Goal: Task Accomplishment & Management: Complete application form

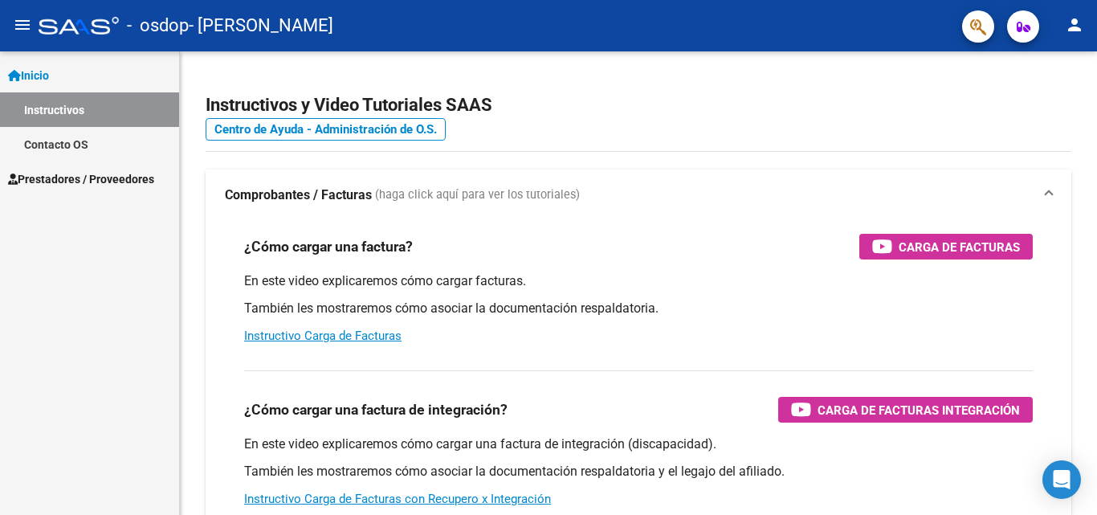
scroll to position [83, 0]
click at [279, 333] on link "Instructivo Carga de Facturas" at bounding box center [322, 336] width 157 height 14
click at [121, 174] on span "Prestadores / Proveedores" at bounding box center [81, 179] width 146 height 18
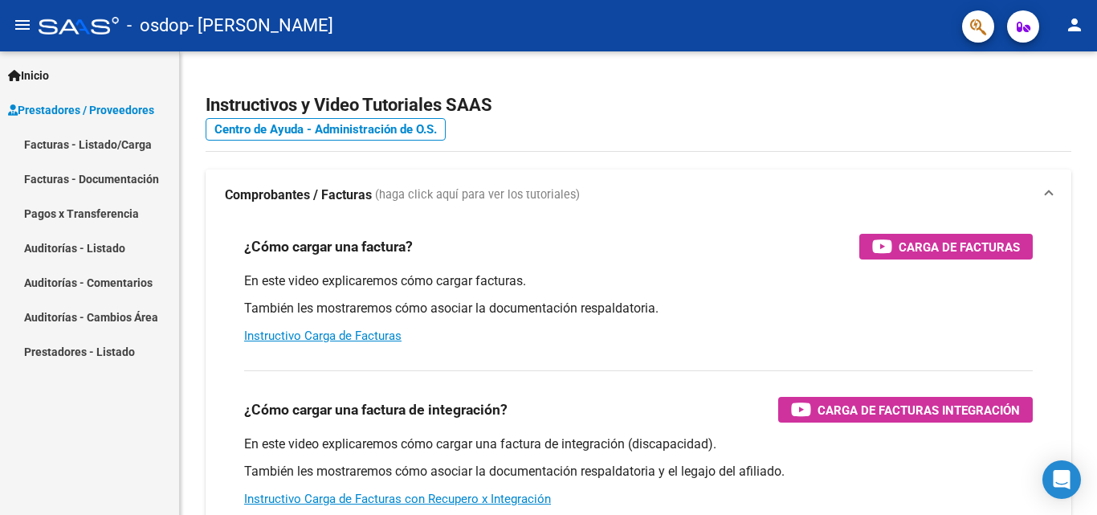
click at [128, 145] on link "Facturas - Listado/Carga" at bounding box center [89, 144] width 179 height 35
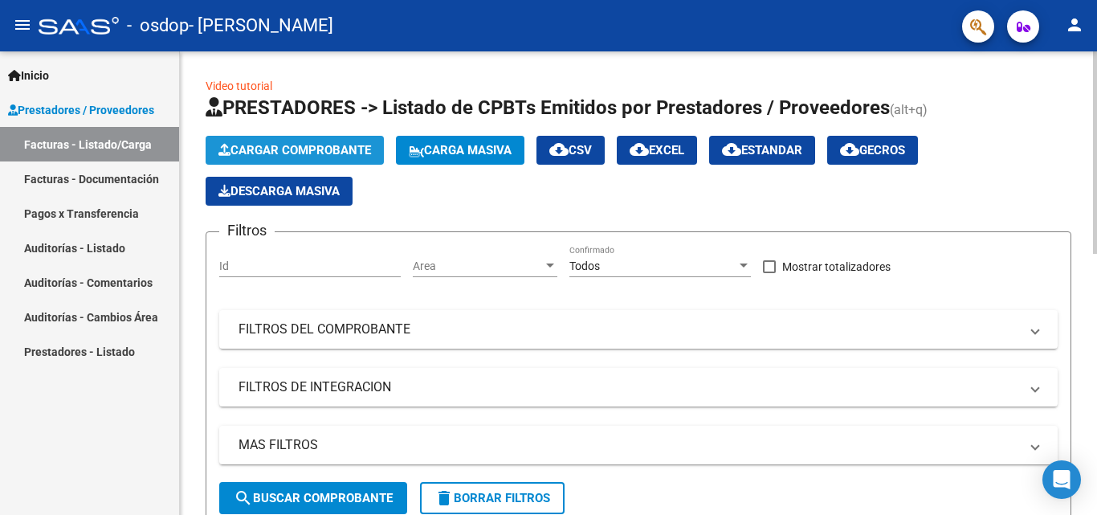
click at [327, 151] on span "Cargar Comprobante" at bounding box center [295, 150] width 153 height 14
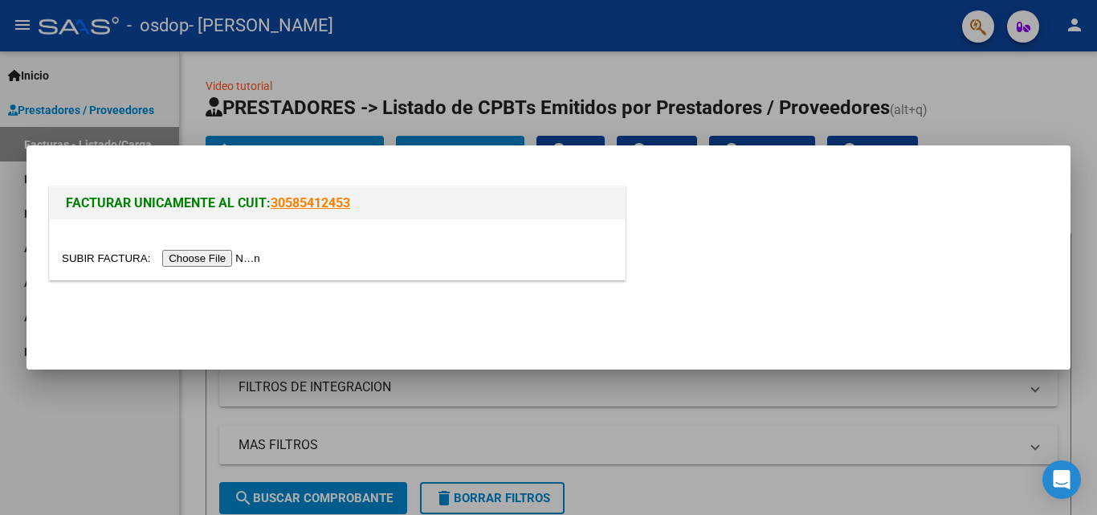
click at [416, 236] on div at bounding box center [337, 249] width 575 height 60
click at [200, 266] on input "file" at bounding box center [163, 258] width 203 height 17
click at [194, 257] on input "file" at bounding box center [163, 258] width 203 height 17
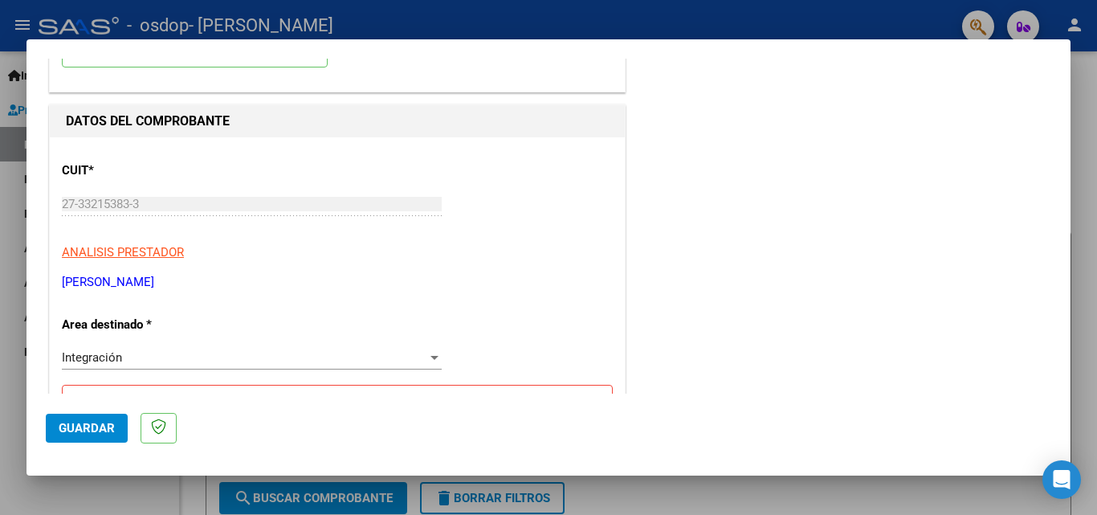
scroll to position [210, 0]
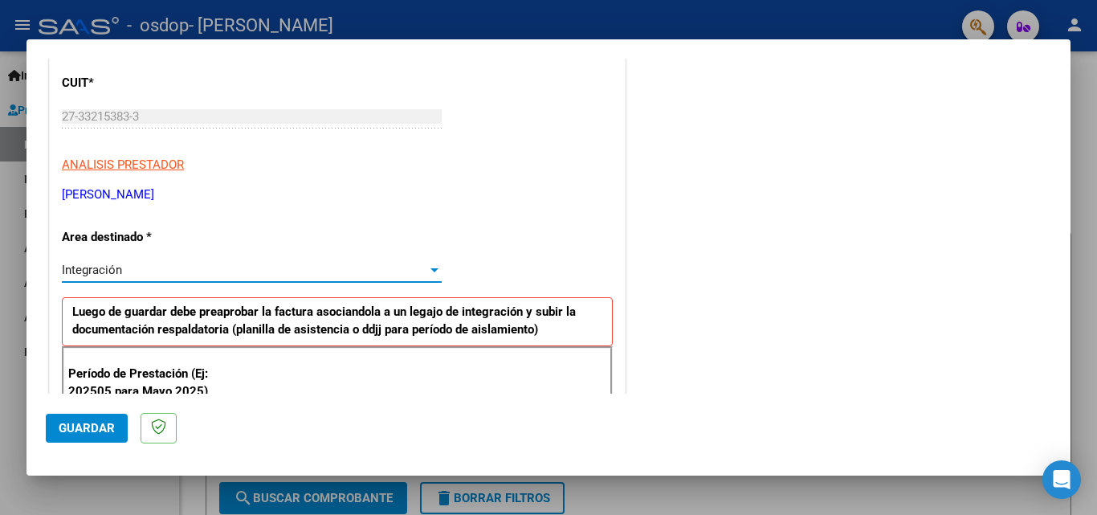
click at [416, 270] on div "Integración" at bounding box center [245, 270] width 366 height 14
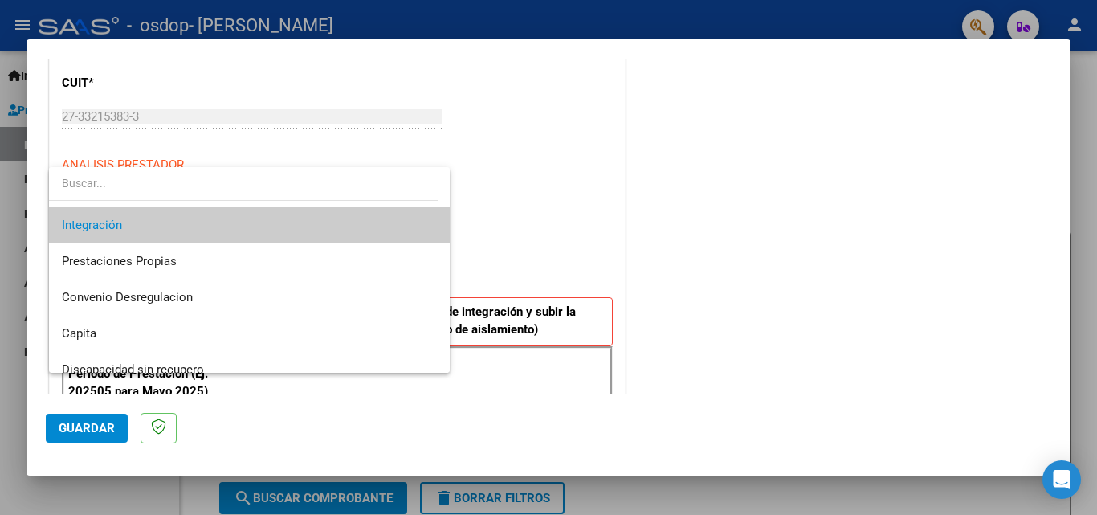
scroll to position [108, 0]
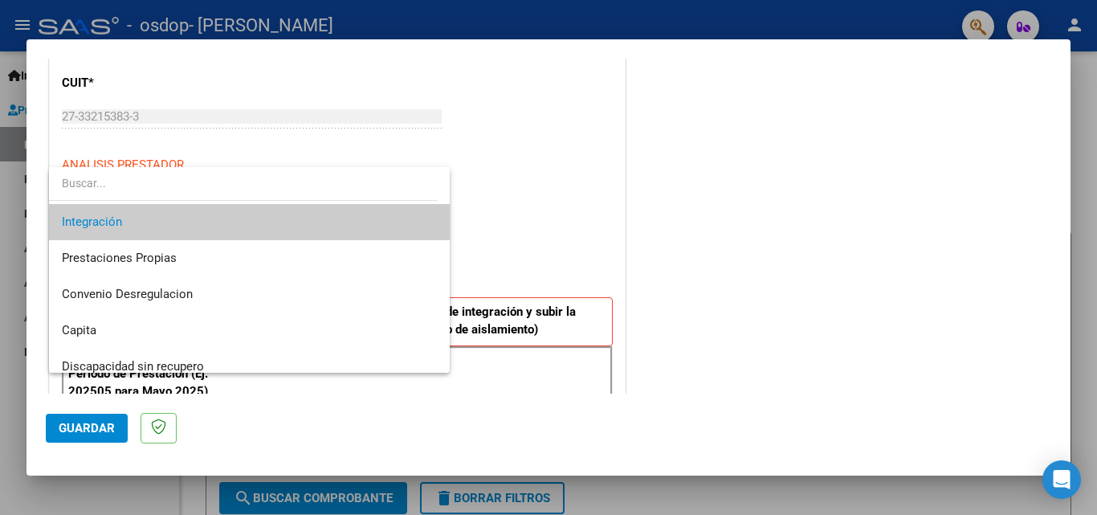
click at [570, 194] on div at bounding box center [548, 257] width 1097 height 515
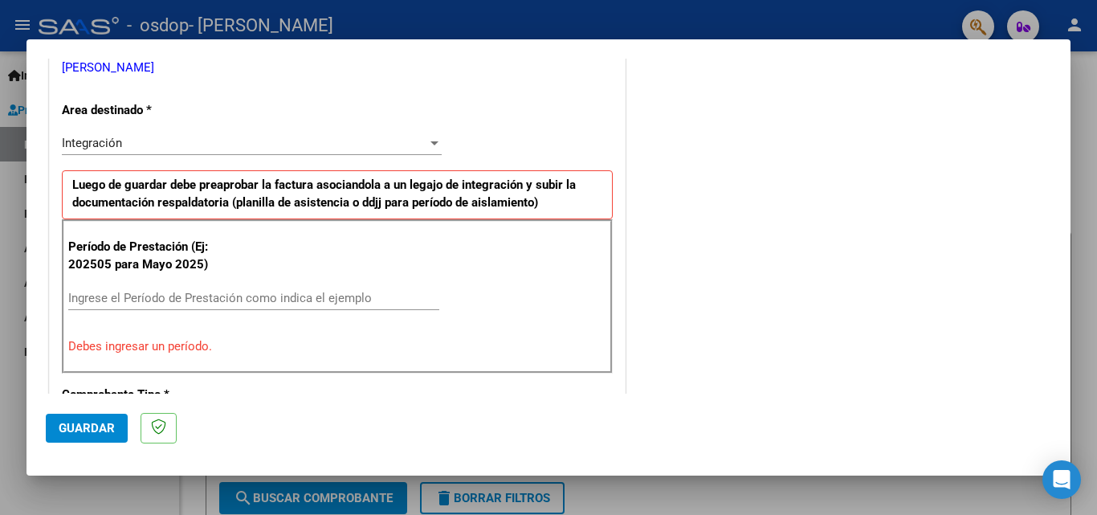
scroll to position [390, 0]
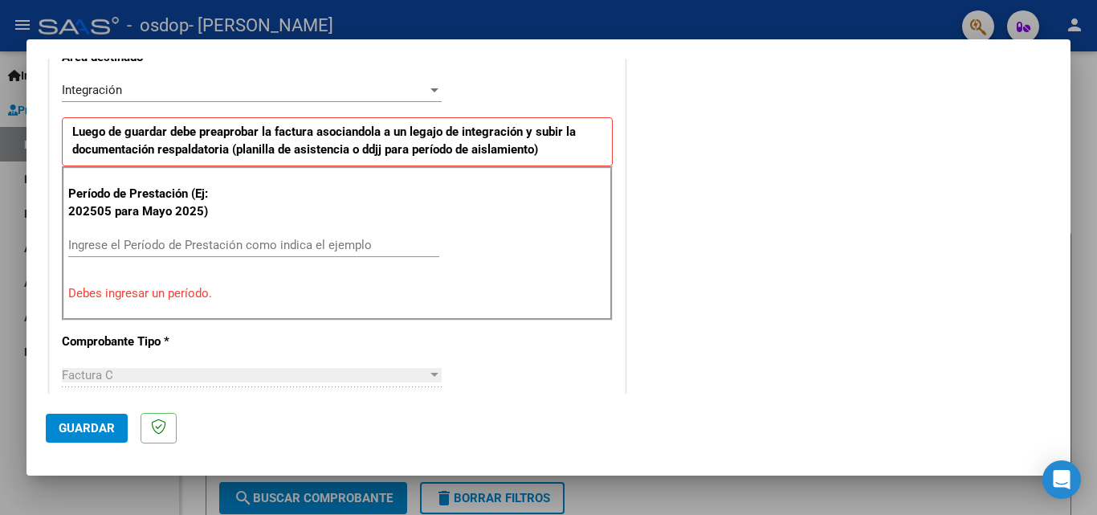
click at [198, 247] on input "Ingrese el Período de Prestación como indica el ejemplo" at bounding box center [253, 245] width 371 height 14
type input "1"
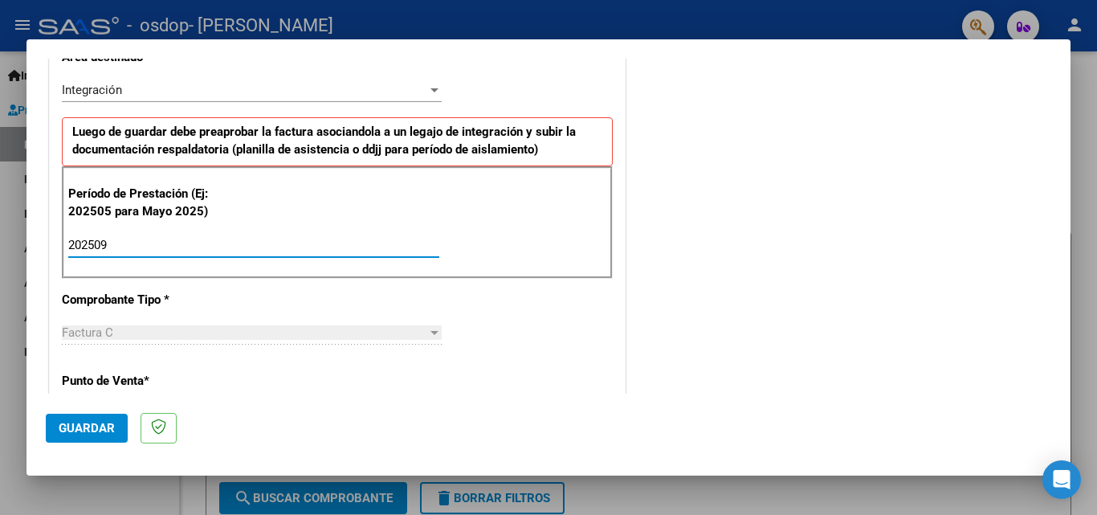
type input "202509"
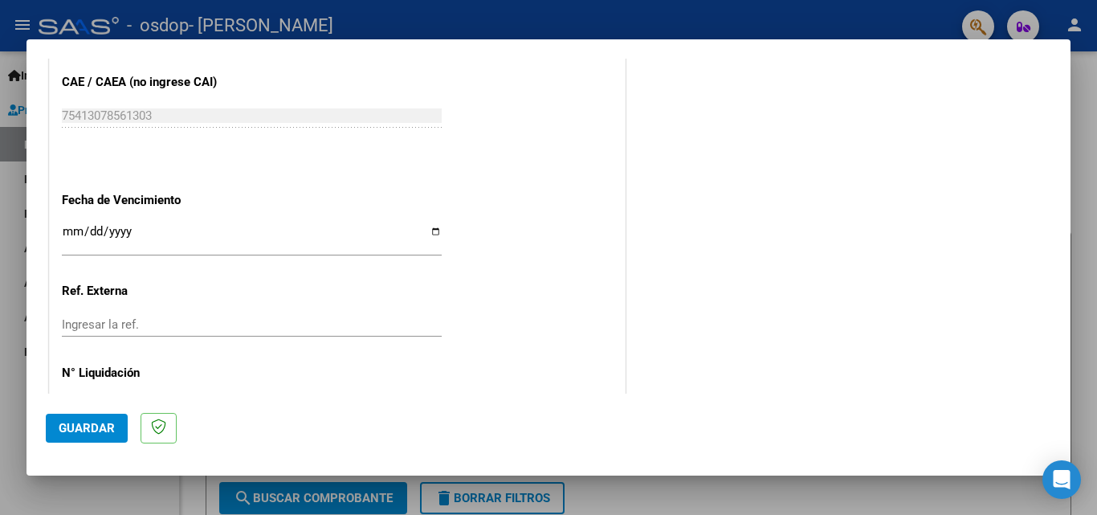
scroll to position [991, 0]
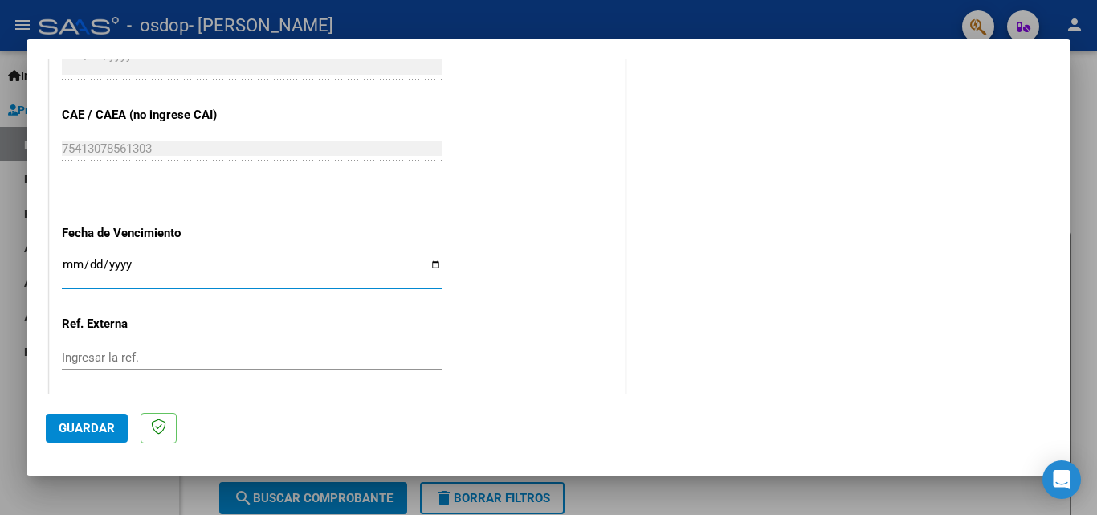
click at [431, 264] on input "Ingresar la fecha" at bounding box center [252, 271] width 380 height 26
type input "[DATE]"
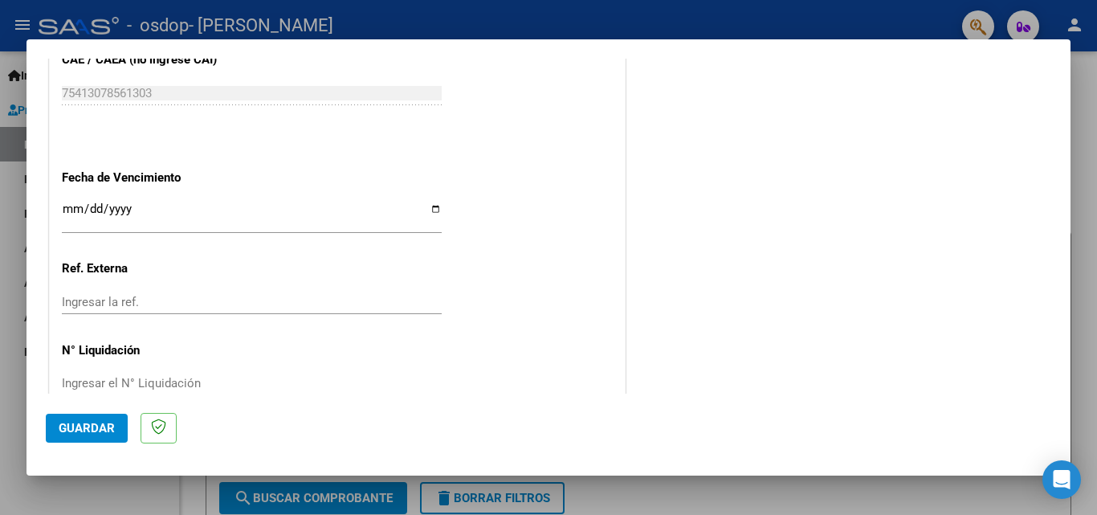
scroll to position [1079, 0]
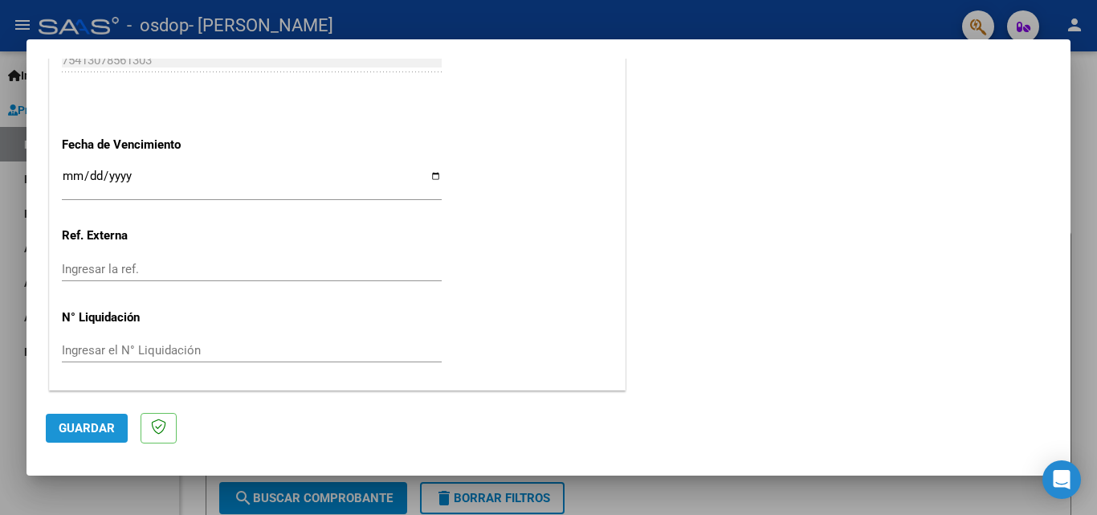
click at [76, 418] on button "Guardar" at bounding box center [87, 428] width 82 height 29
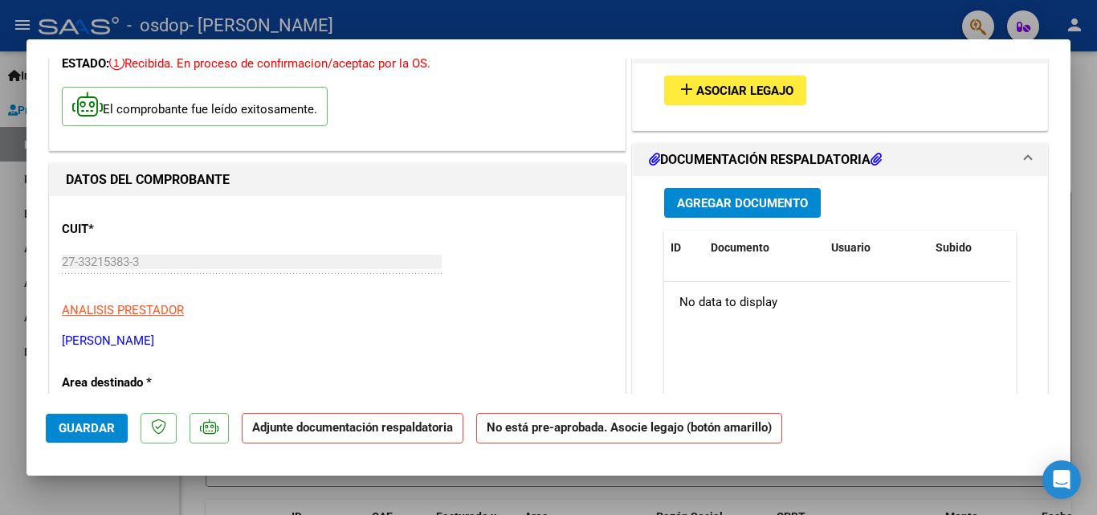
scroll to position [0, 0]
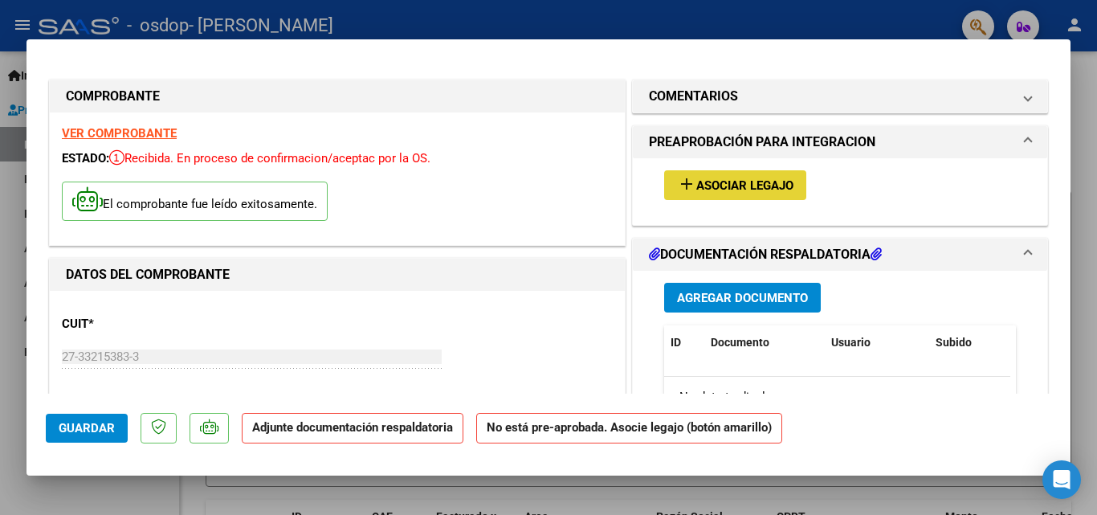
click at [728, 182] on span "Asociar Legajo" at bounding box center [745, 185] width 97 height 14
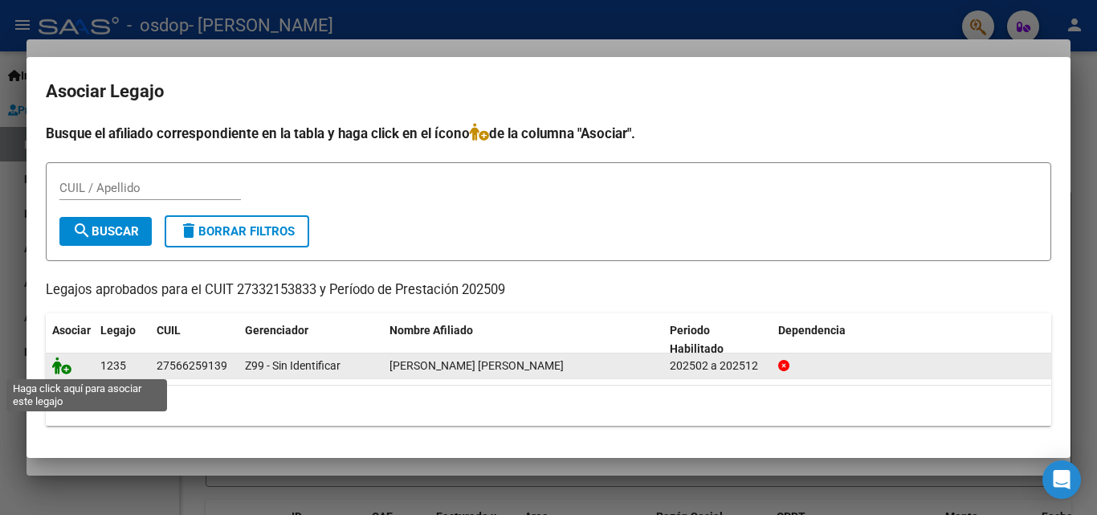
click at [55, 365] on icon at bounding box center [61, 366] width 19 height 18
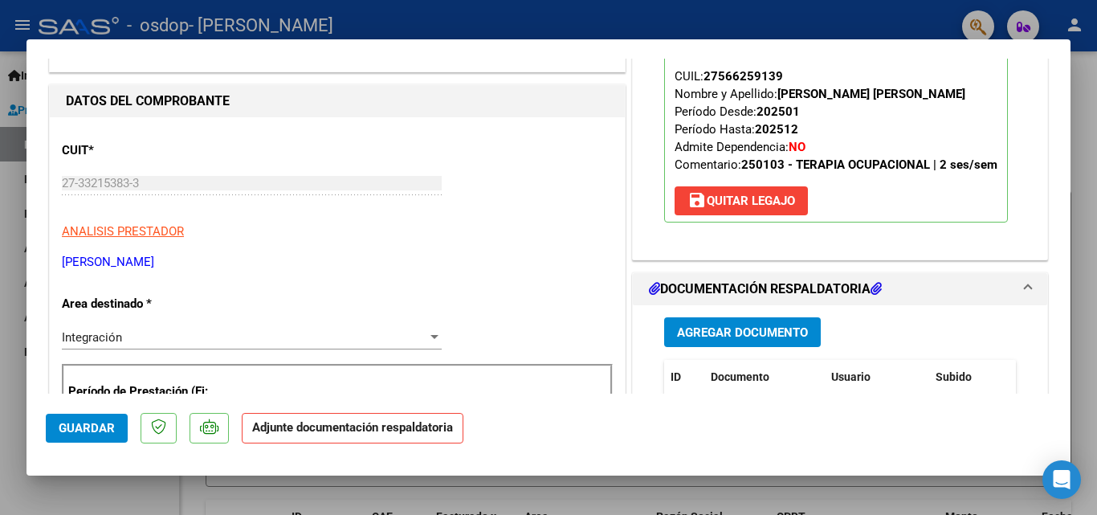
scroll to position [276, 0]
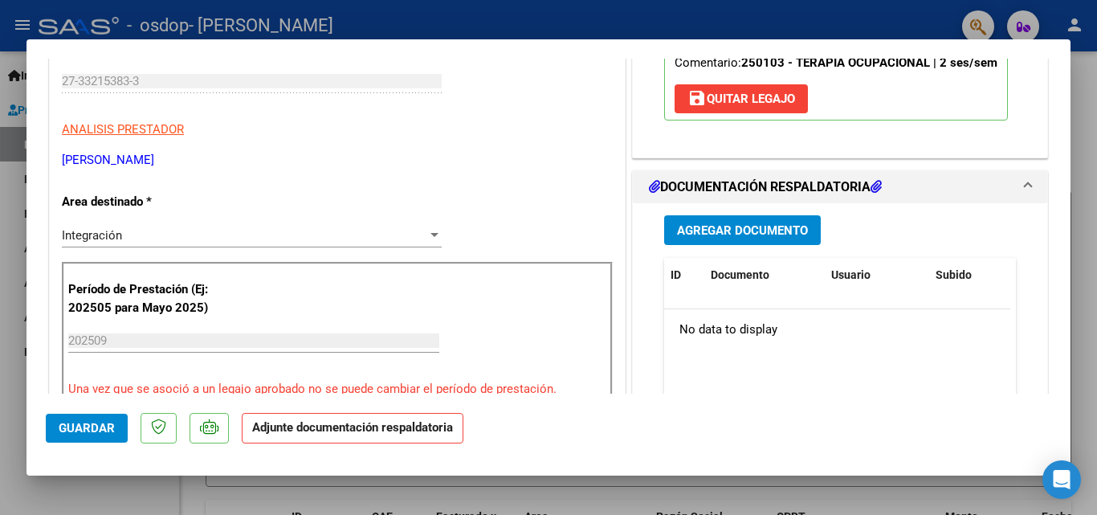
click at [769, 233] on span "Agregar Documento" at bounding box center [742, 230] width 131 height 14
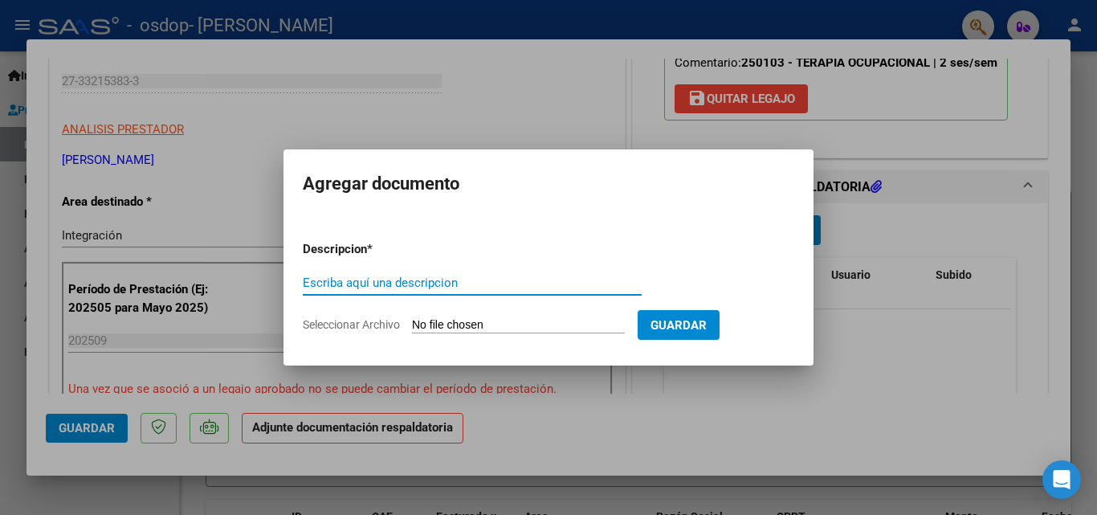
click at [437, 283] on input "Escriba aquí una descripcion" at bounding box center [472, 283] width 339 height 14
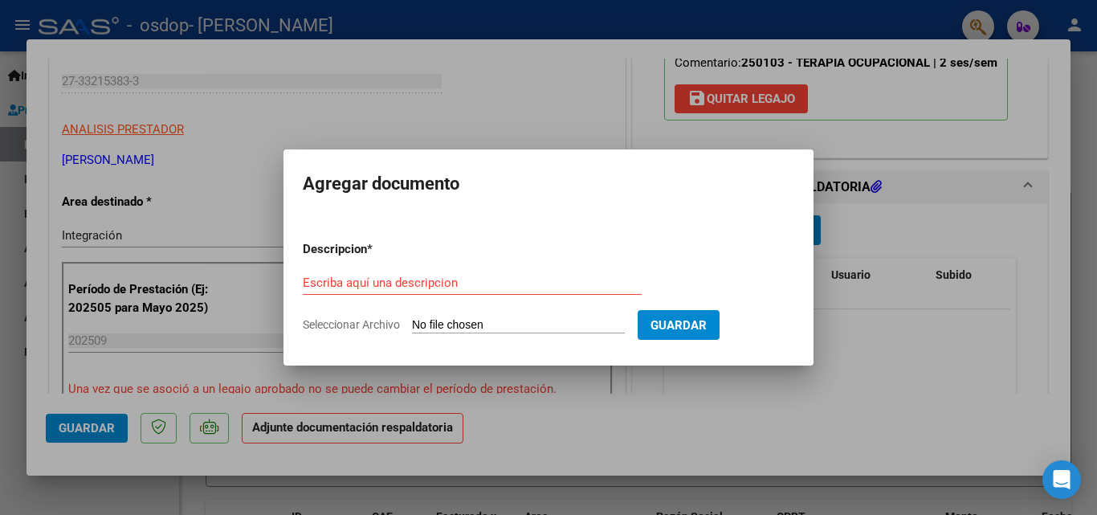
click at [368, 325] on span "Seleccionar Archivo" at bounding box center [351, 324] width 97 height 13
click at [412, 325] on input "Seleccionar Archivo" at bounding box center [518, 325] width 213 height 15
type input "C:\fakepath\[PERSON_NAME] Septiembre.pdf"
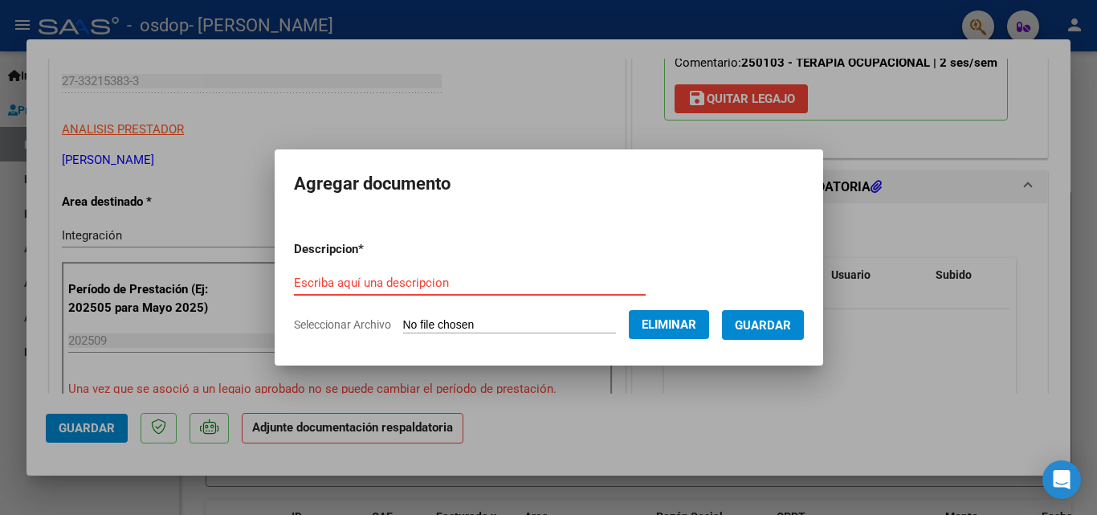
click at [455, 282] on input "Escriba aquí una descripcion" at bounding box center [470, 283] width 352 height 14
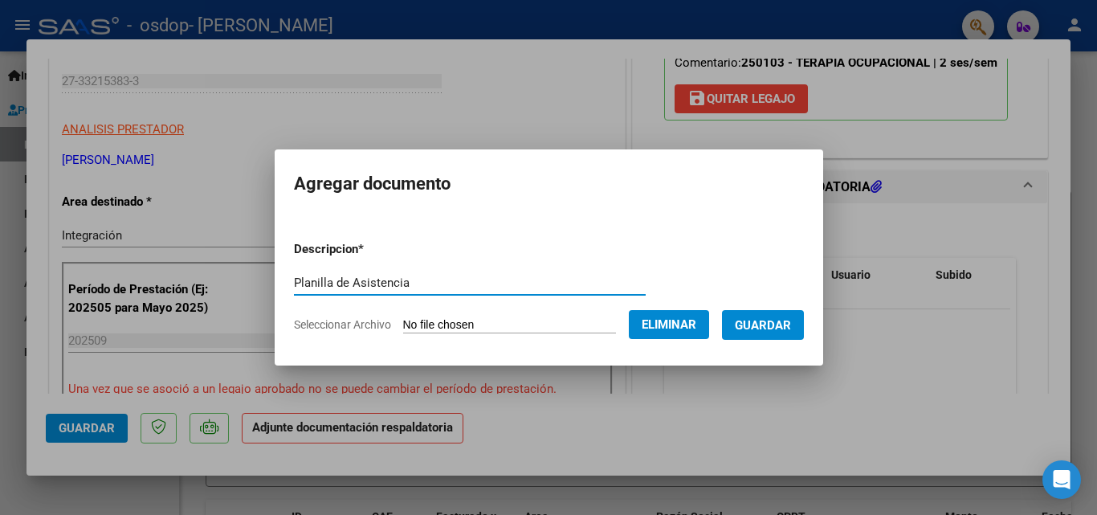
type input "Planilla de Asistencia"
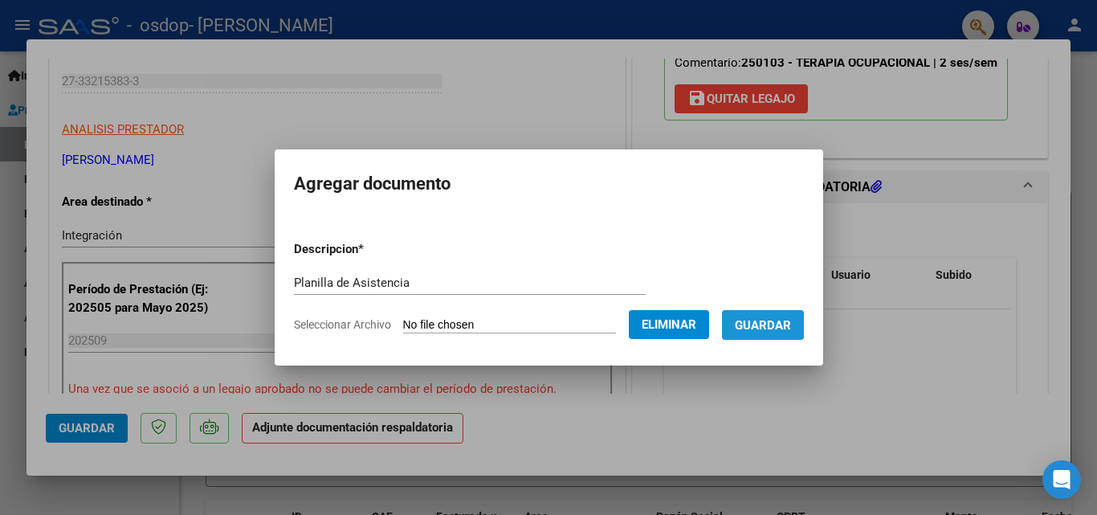
click at [791, 324] on span "Guardar" at bounding box center [763, 325] width 56 height 14
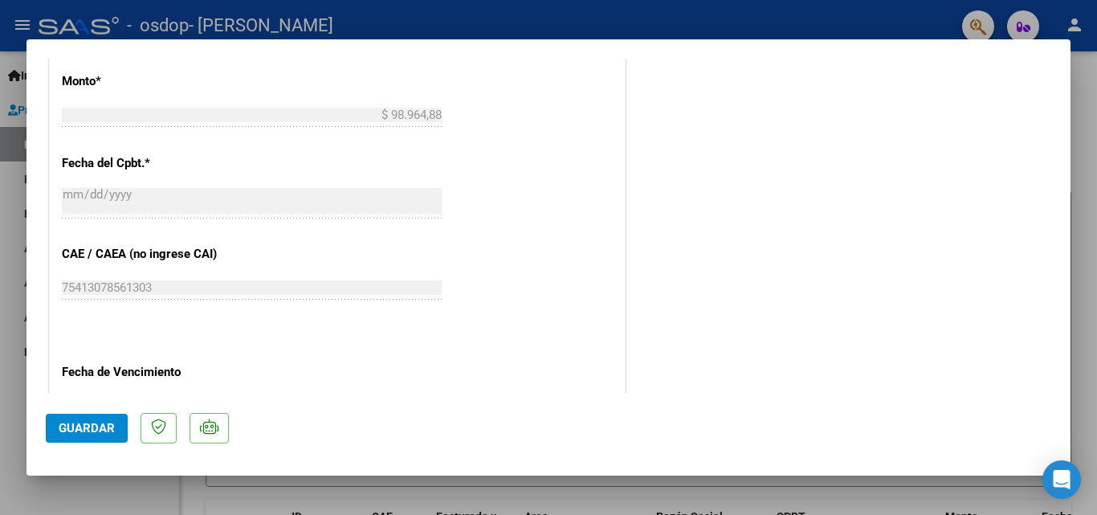
scroll to position [1103, 0]
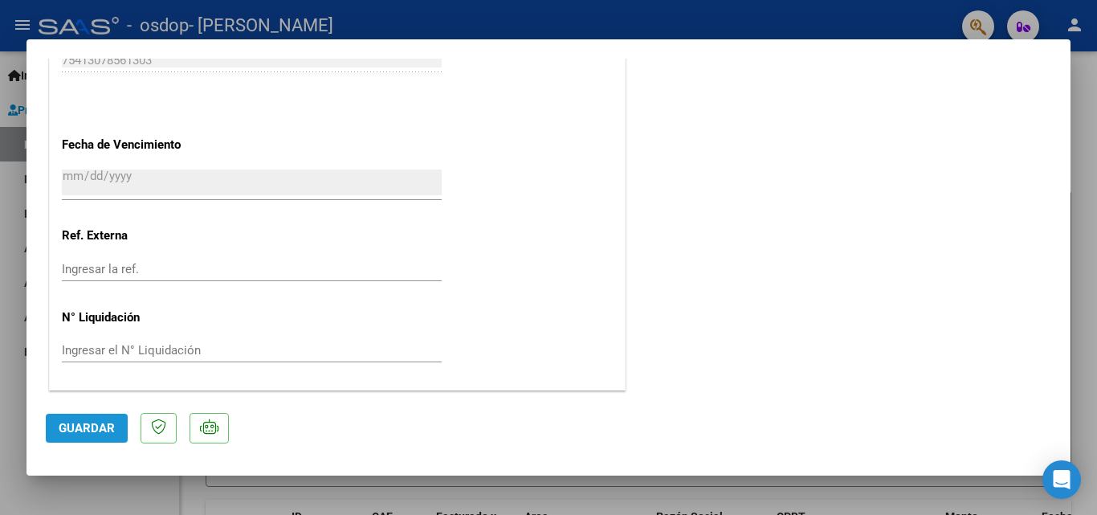
click at [78, 431] on span "Guardar" at bounding box center [87, 428] width 56 height 14
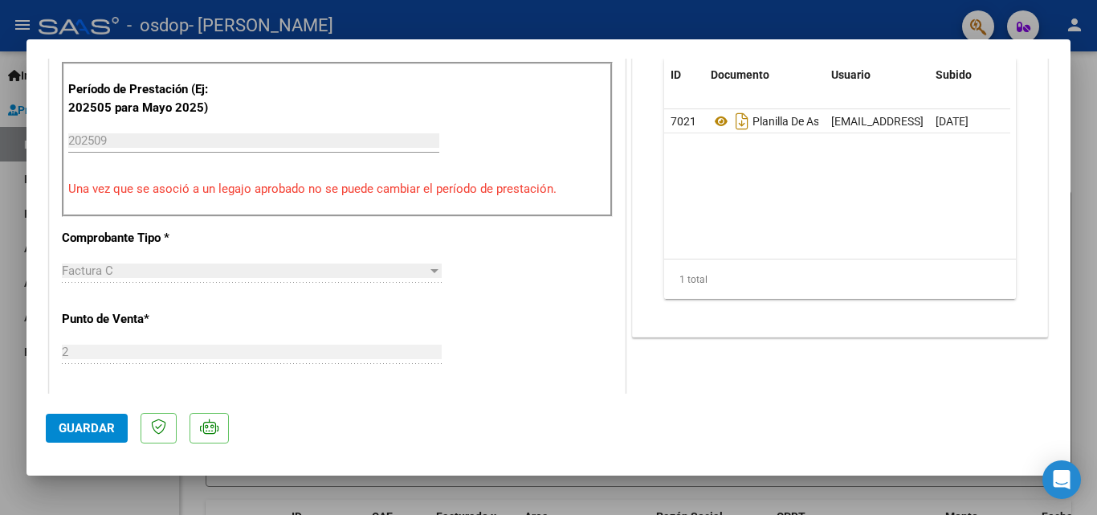
scroll to position [49, 0]
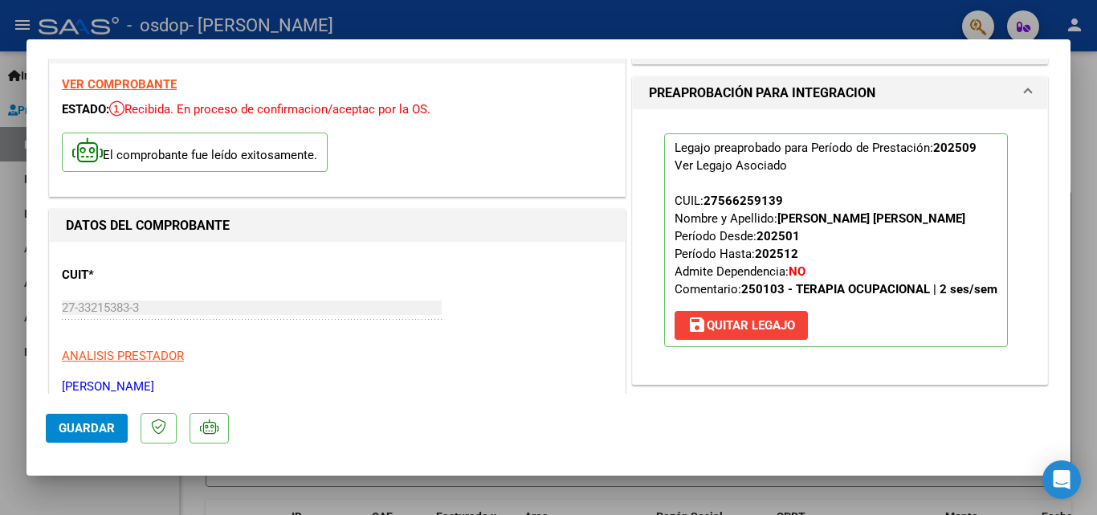
click at [1089, 170] on div at bounding box center [548, 257] width 1097 height 515
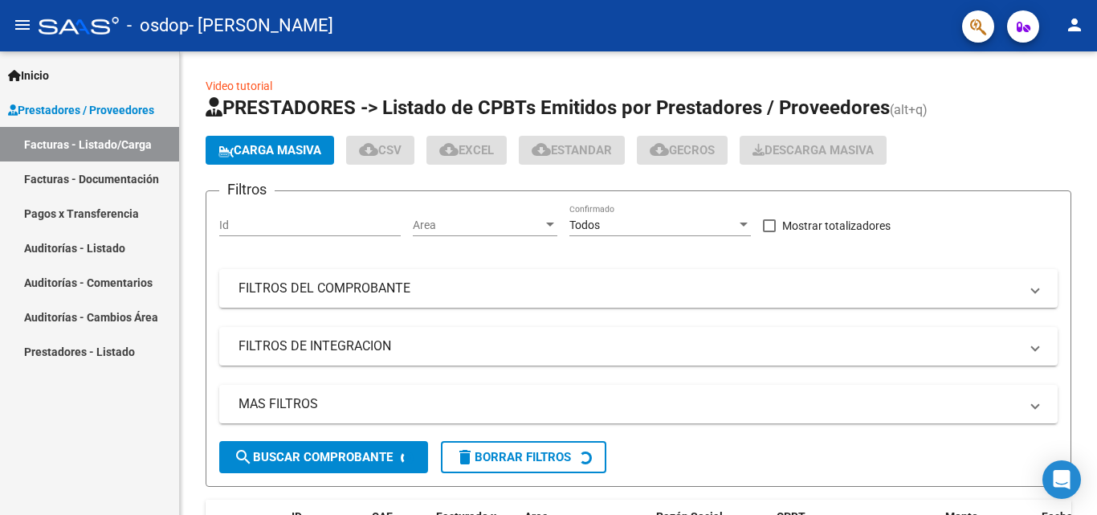
type textarea "Mostrar totalizadores"
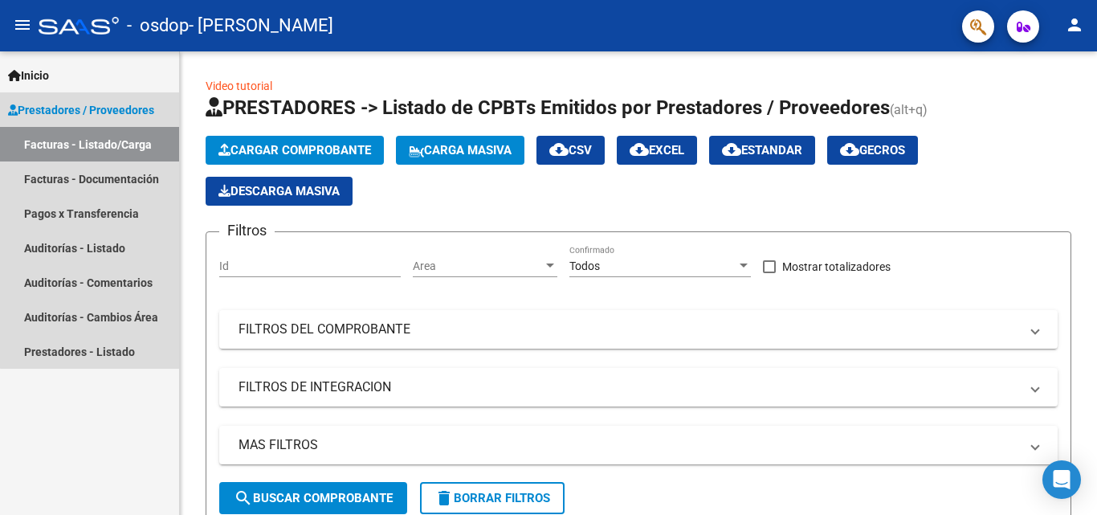
click at [114, 138] on link "Facturas - Listado/Carga" at bounding box center [89, 144] width 179 height 35
click at [90, 184] on link "Facturas - Documentación" at bounding box center [89, 178] width 179 height 35
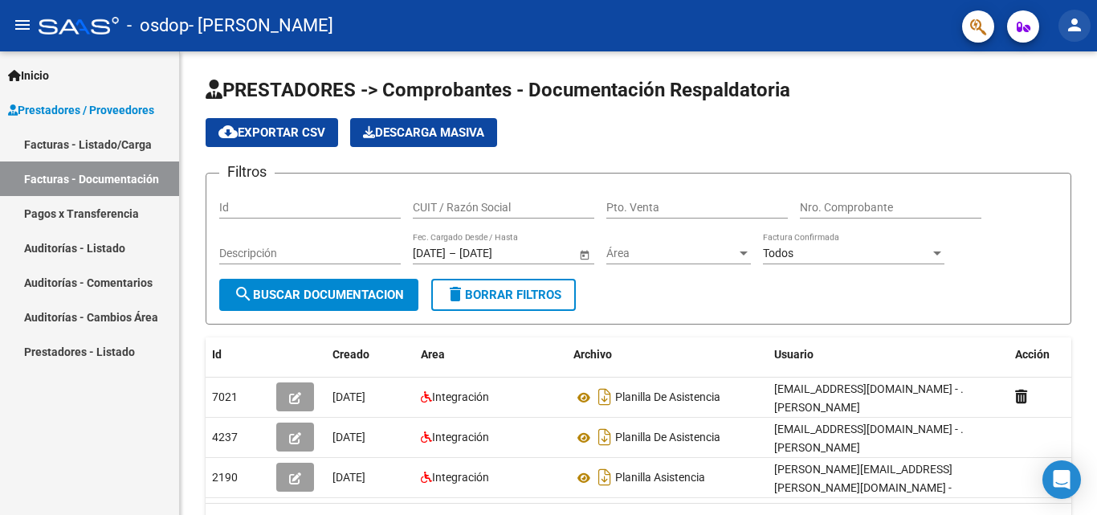
click at [1072, 23] on mat-icon "person" at bounding box center [1074, 24] width 19 height 19
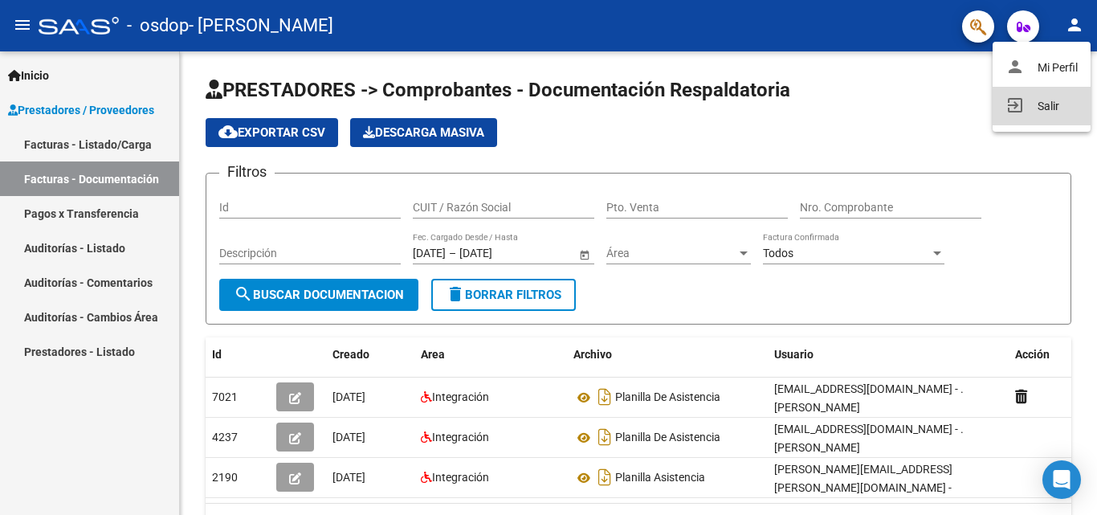
click at [1026, 103] on button "exit_to_app Salir" at bounding box center [1042, 106] width 98 height 39
